Goal: Transaction & Acquisition: Book appointment/travel/reservation

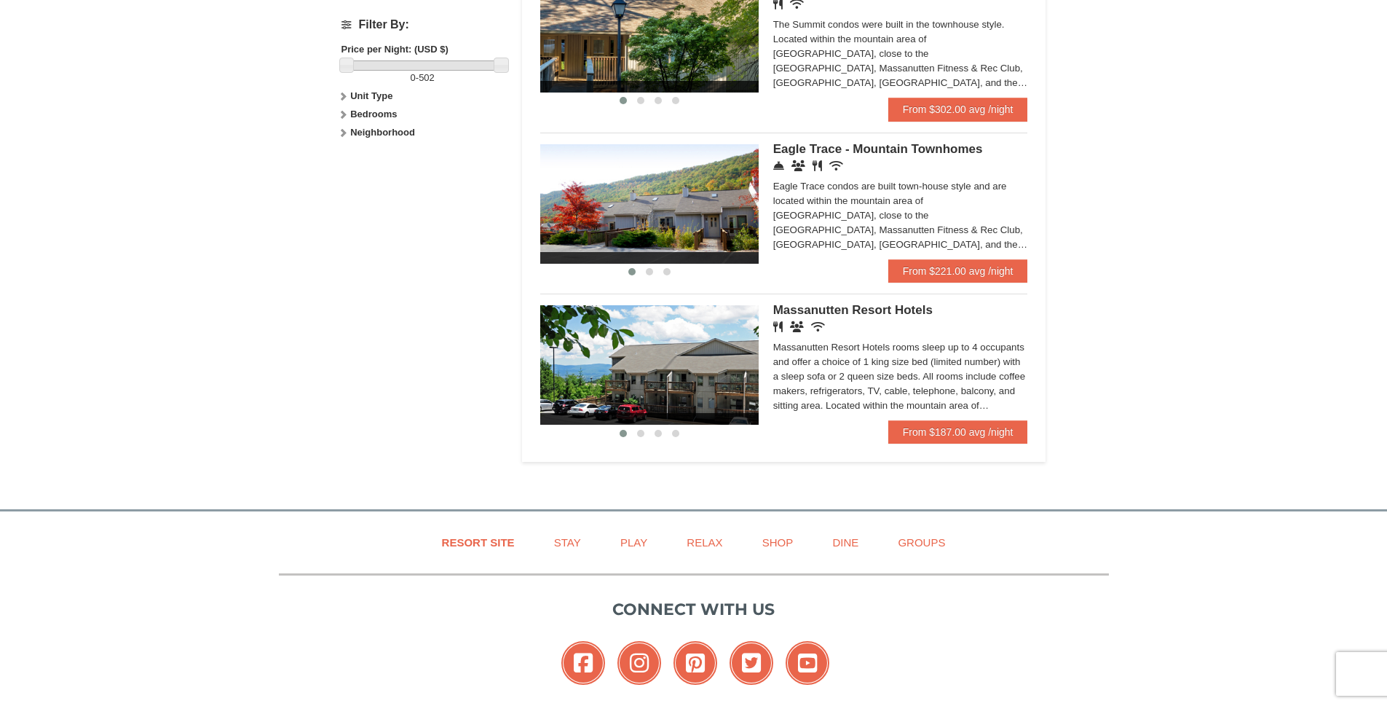
scroll to position [832, 0]
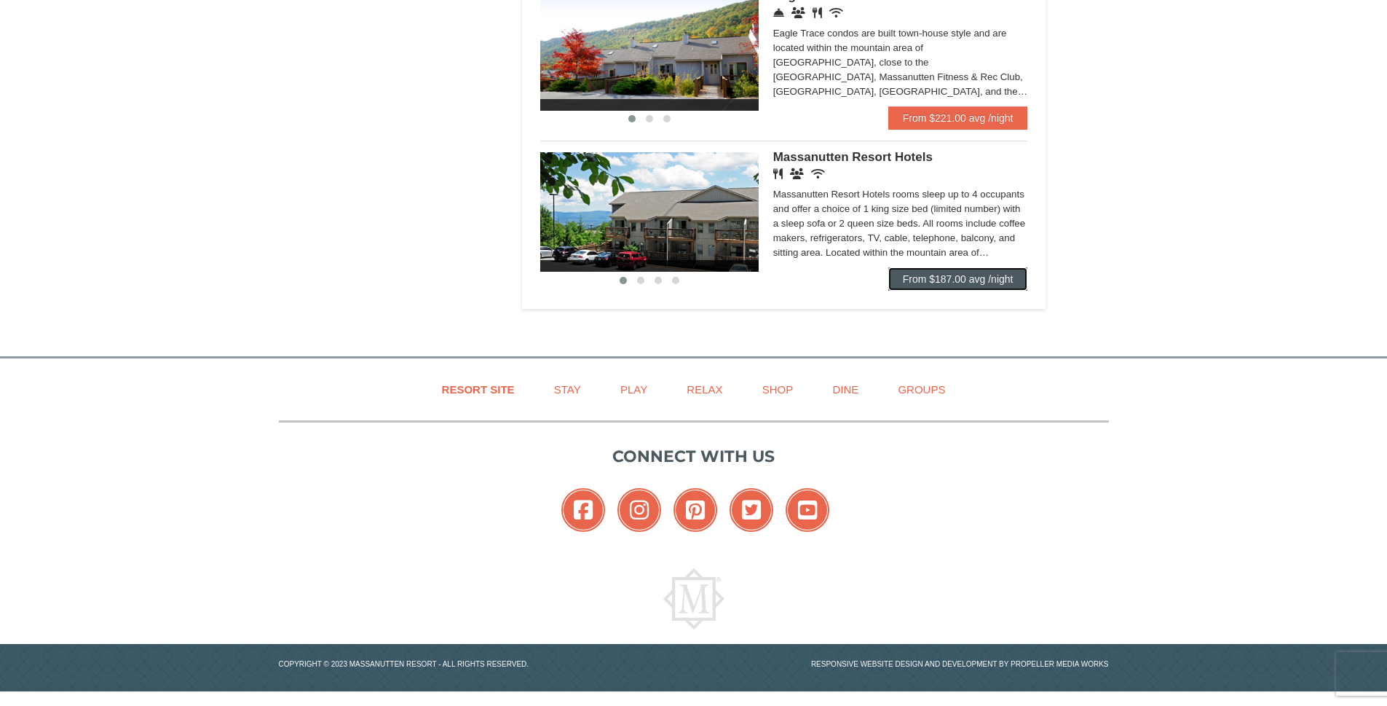
drag, startPoint x: 0, startPoint y: 0, endPoint x: 977, endPoint y: 268, distance: 1012.7
click at [977, 268] on link "From $187.00 avg /night" at bounding box center [959, 278] width 140 height 23
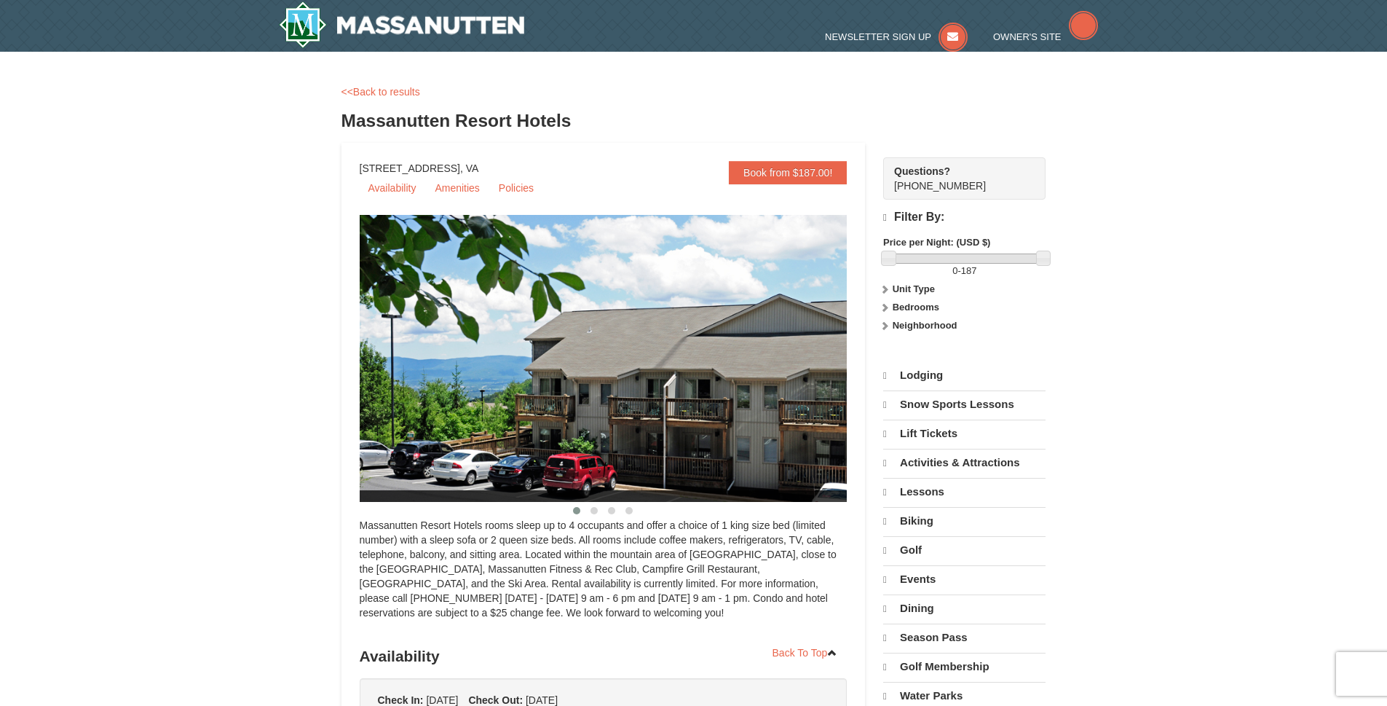
scroll to position [28, 0]
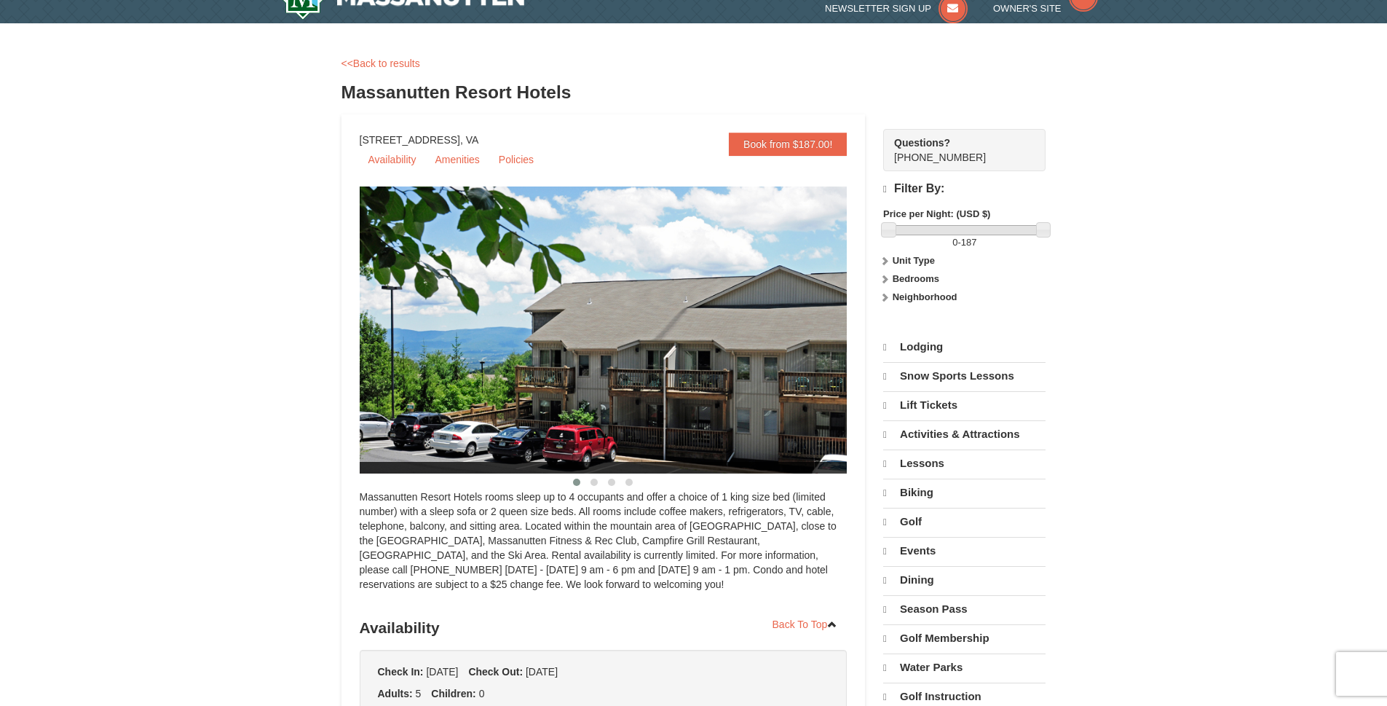
select select "9"
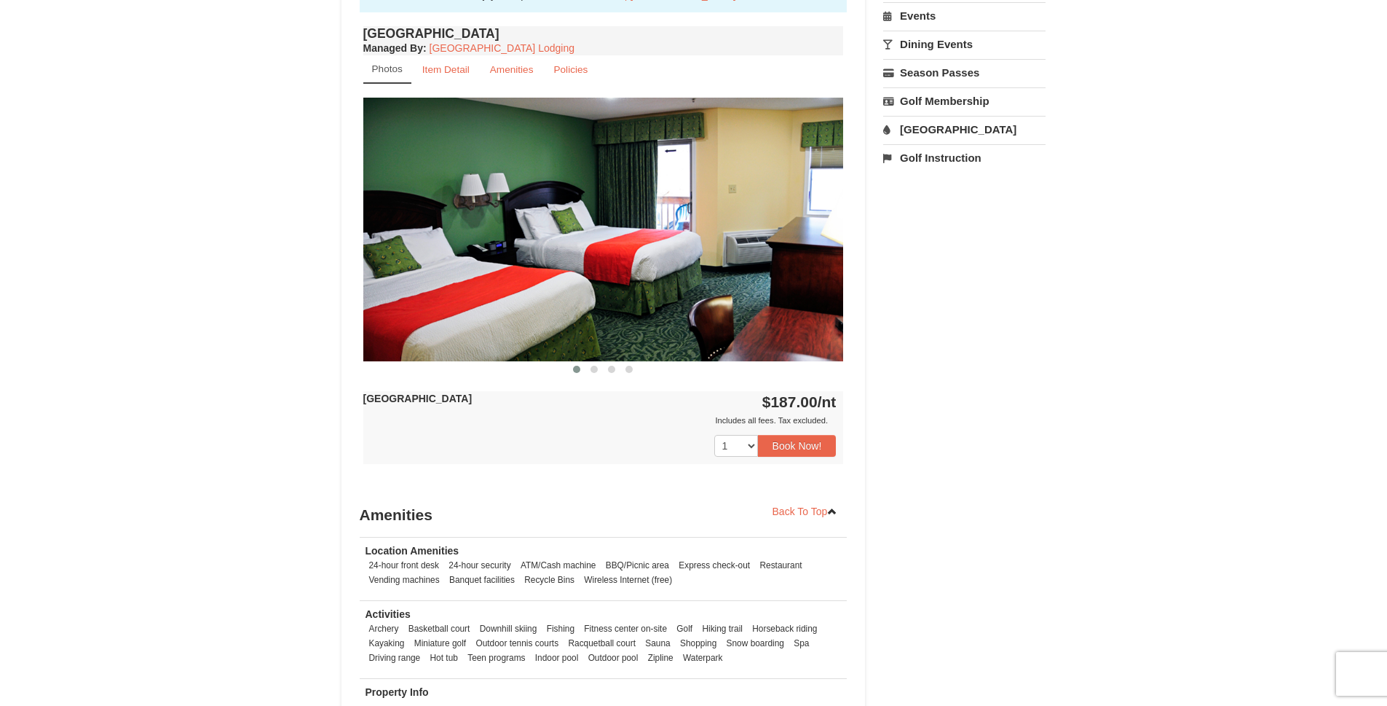
scroll to position [296, 0]
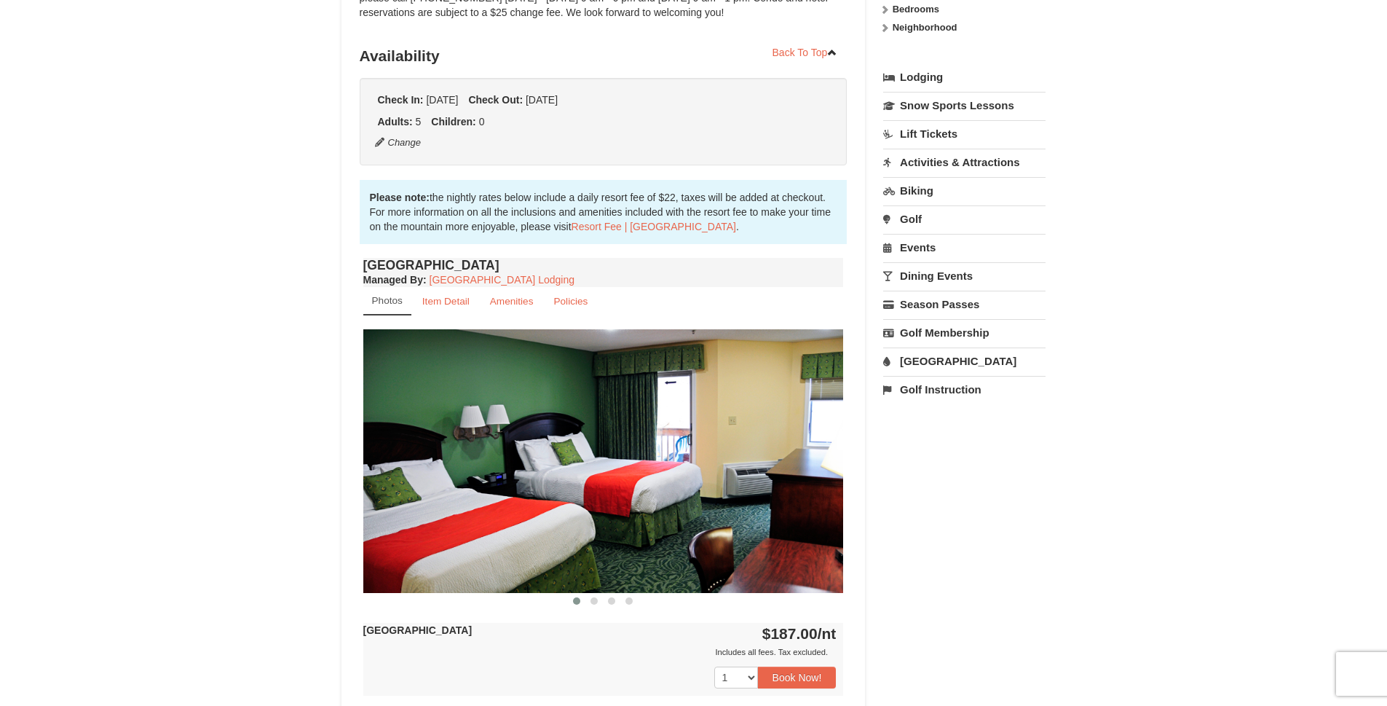
click at [594, 602] on span at bounding box center [594, 600] width 7 height 7
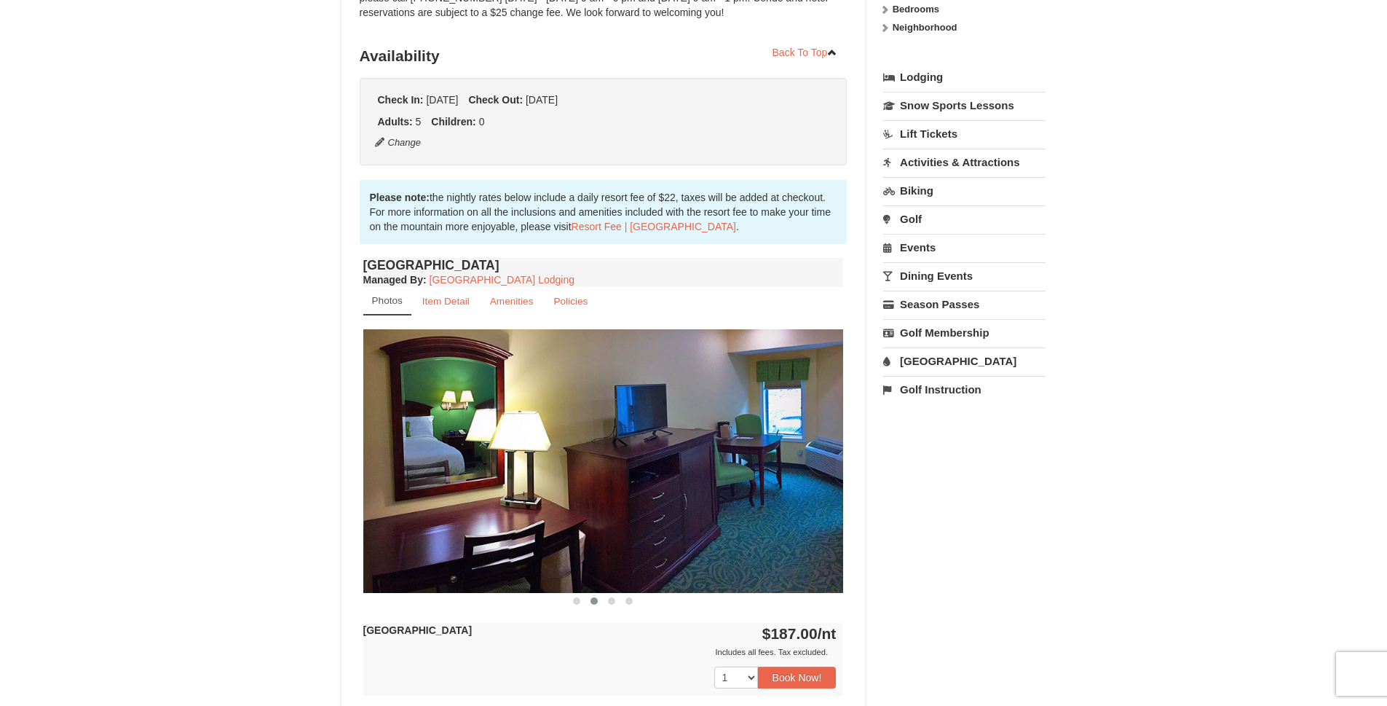
click at [610, 602] on span at bounding box center [611, 600] width 7 height 7
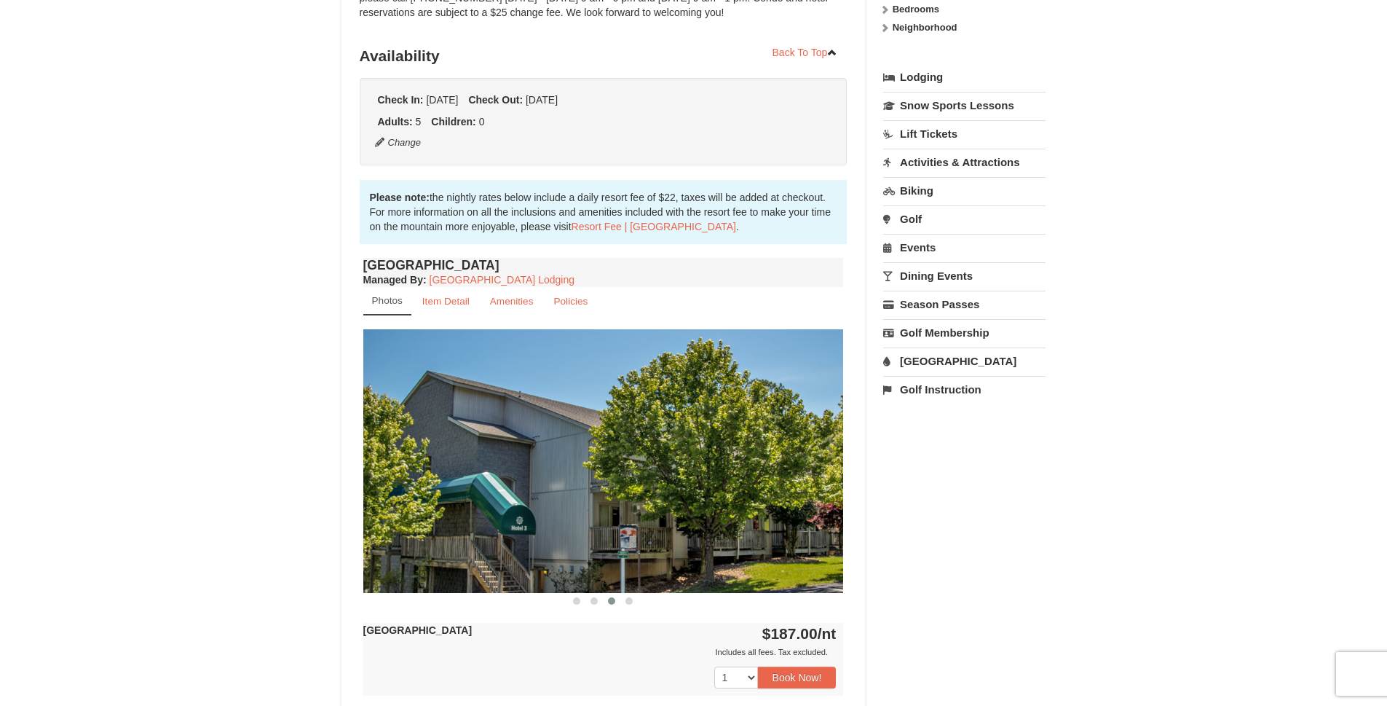
click at [625, 602] on button at bounding box center [628, 601] width 17 height 15
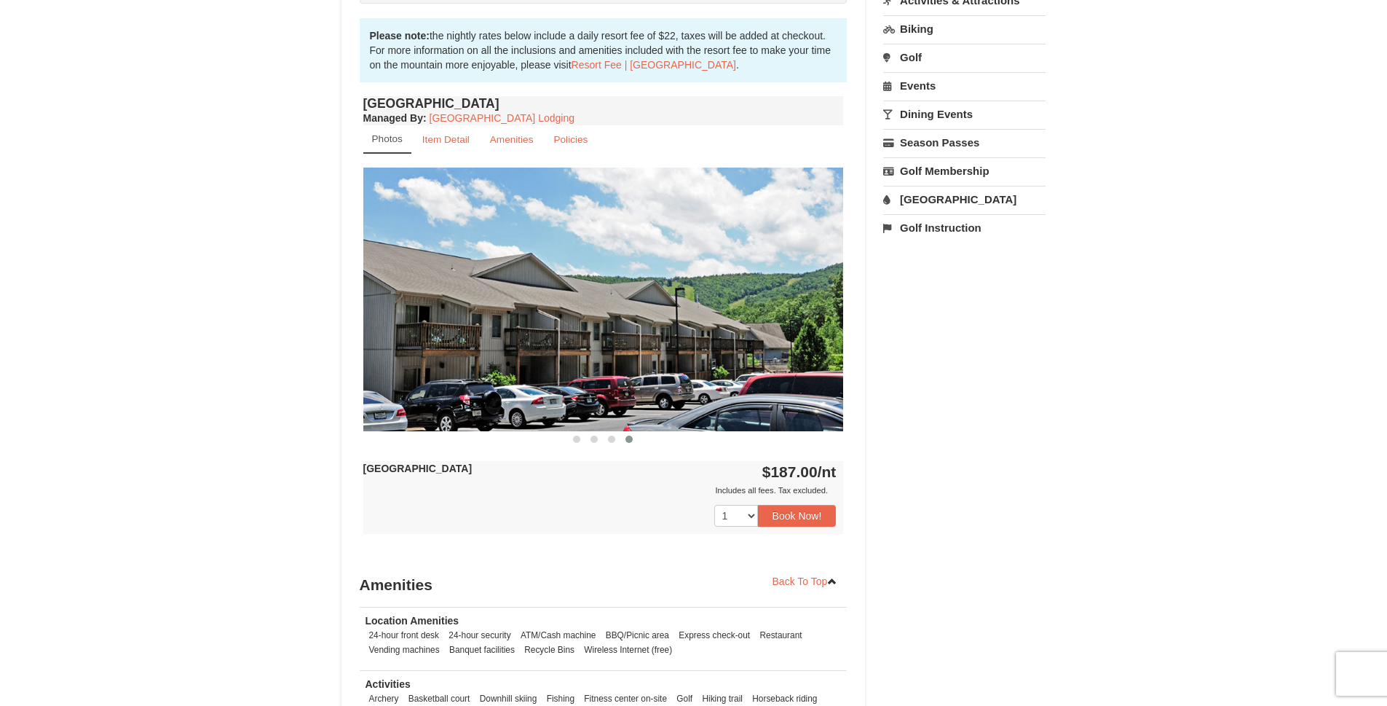
scroll to position [538, 0]
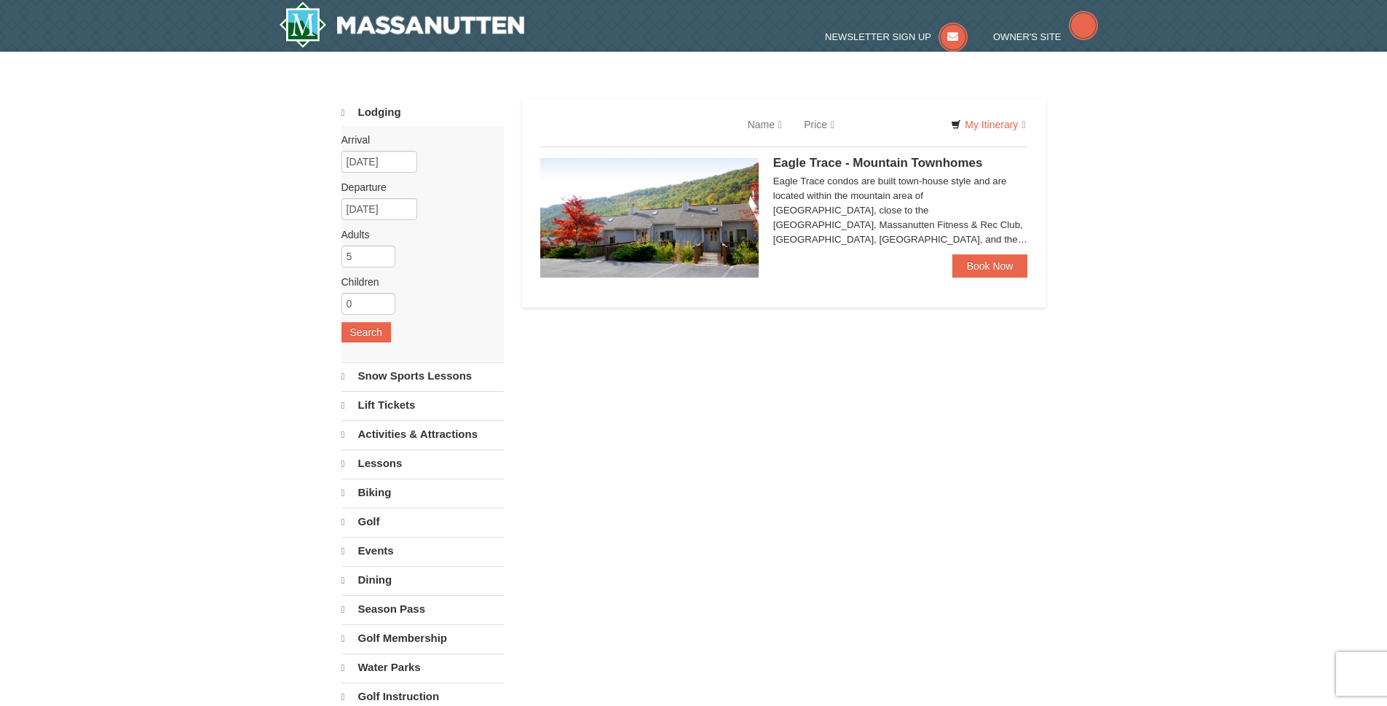
select select "9"
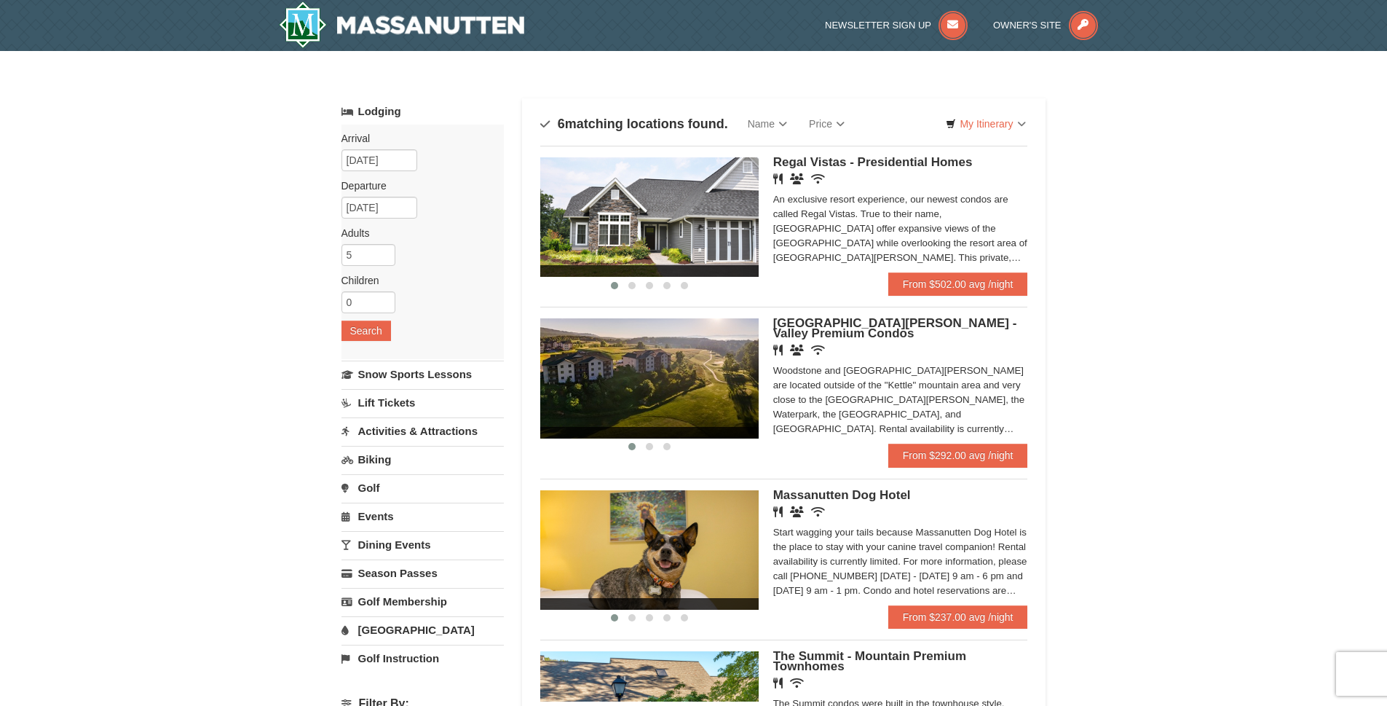
scroll to position [823, 0]
